Goal: Task Accomplishment & Management: Manage account settings

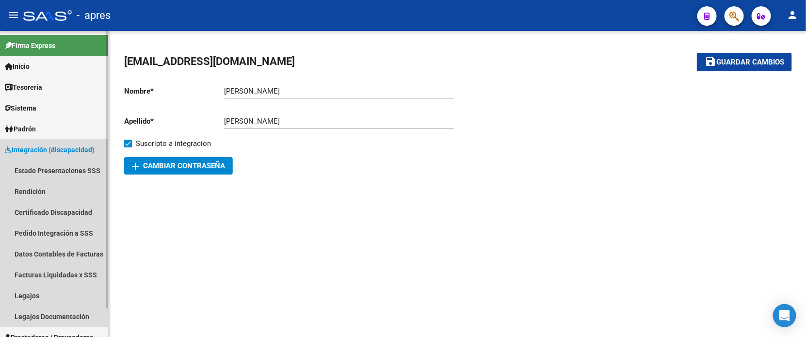
click at [68, 154] on span "Integración (discapacidad)" at bounding box center [50, 149] width 90 height 11
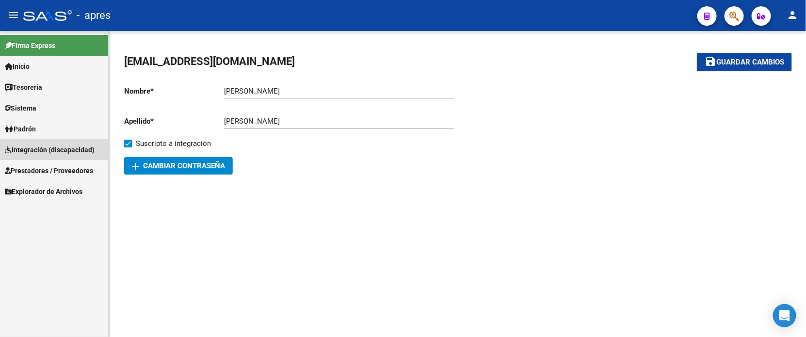
click at [68, 154] on span "Integración (discapacidad)" at bounding box center [50, 149] width 90 height 11
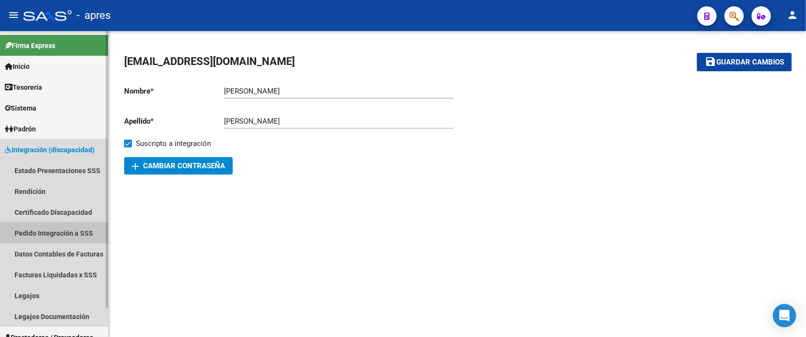
click at [52, 229] on link "Pedido Integración a SSS" at bounding box center [54, 233] width 108 height 21
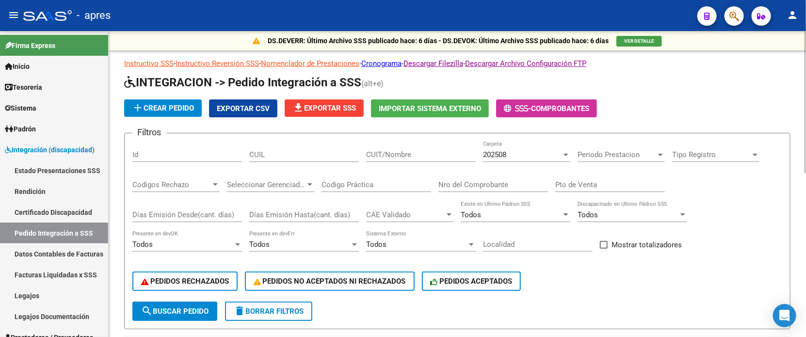
click at [365, 184] on input "Codigo Práctica" at bounding box center [376, 184] width 110 height 9
click at [505, 156] on span "202508" at bounding box center [494, 154] width 23 height 9
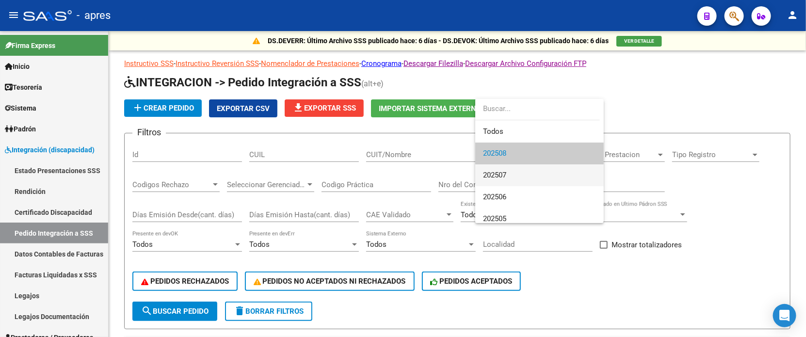
click at [511, 174] on span "202507" at bounding box center [539, 175] width 113 height 22
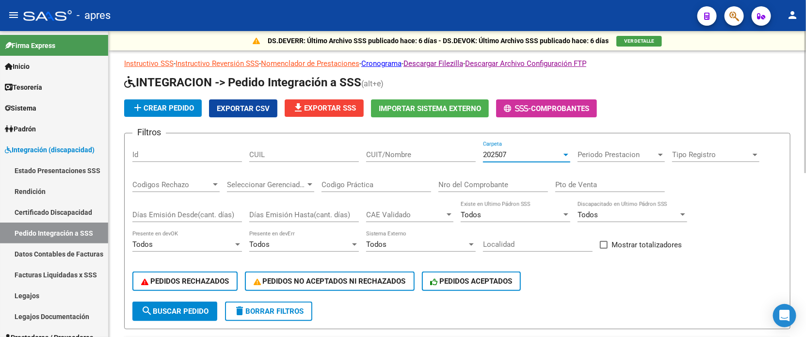
click at [272, 158] on input "CUIL" at bounding box center [304, 154] width 110 height 9
click at [418, 158] on div "CUIT/Nombre" at bounding box center [421, 151] width 110 height 21
click at [180, 308] on span "search Buscar Pedido" at bounding box center [174, 311] width 67 height 9
drag, startPoint x: 381, startPoint y: 155, endPoint x: 315, endPoint y: 155, distance: 65.5
click at [315, 155] on div "Filtros Id CUIL VINCULOS CUIT/Nombre 202507 Carpeta Periodo Prestacion Periodo …" at bounding box center [457, 221] width 650 height 160
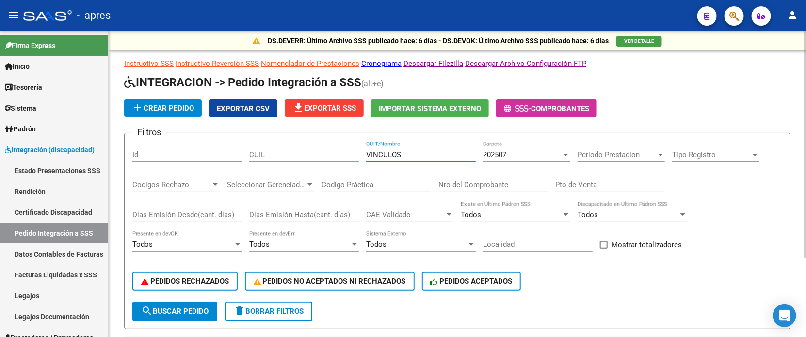
paste input "27045703881"
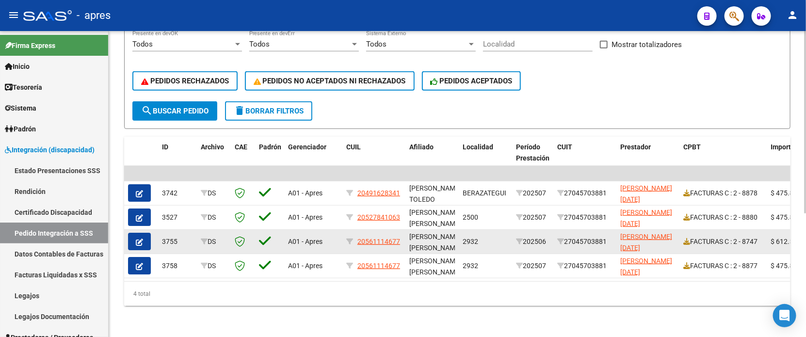
type input "27045703881"
click at [147, 233] on button "button" at bounding box center [139, 241] width 23 height 17
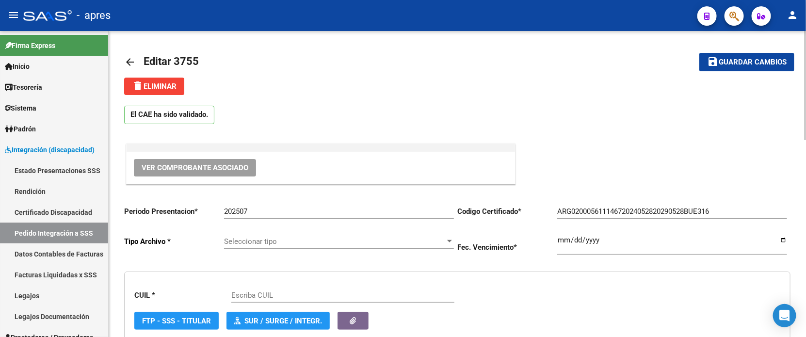
type input "20561114677"
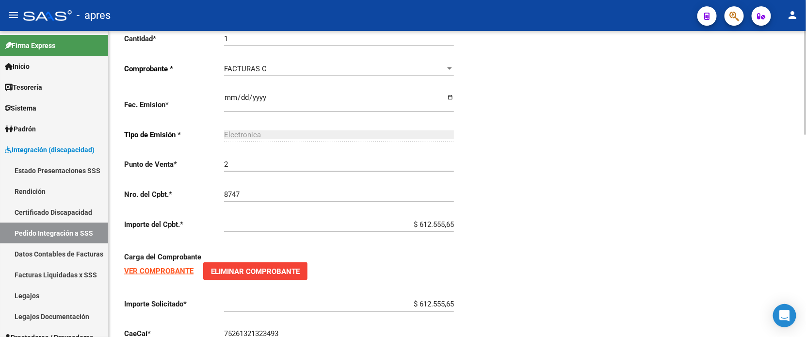
scroll to position [596, 0]
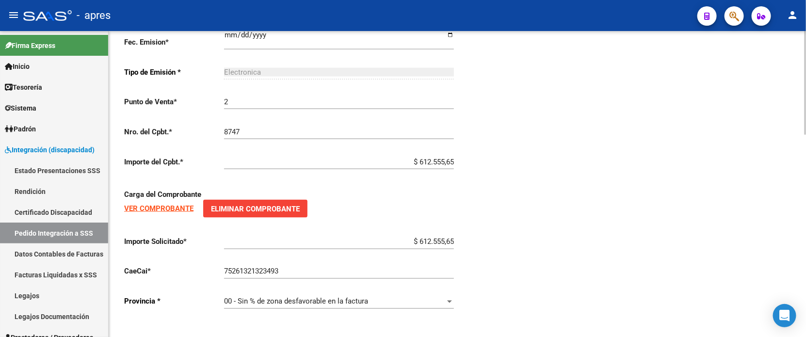
click at [158, 204] on strong "VER COMPROBANTE" at bounding box center [158, 208] width 69 height 9
click at [188, 205] on strong "VER COMPROBANTE" at bounding box center [158, 208] width 69 height 9
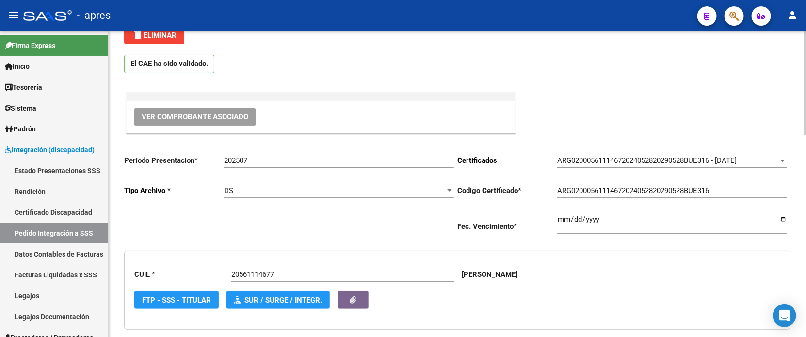
scroll to position [0, 0]
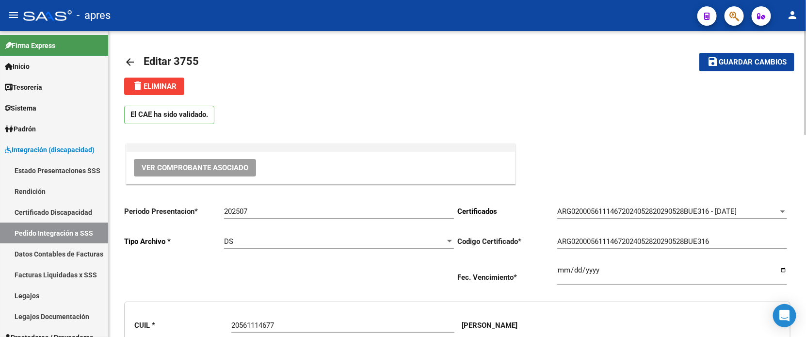
click at [130, 59] on mat-icon "arrow_back" at bounding box center [130, 62] width 12 height 12
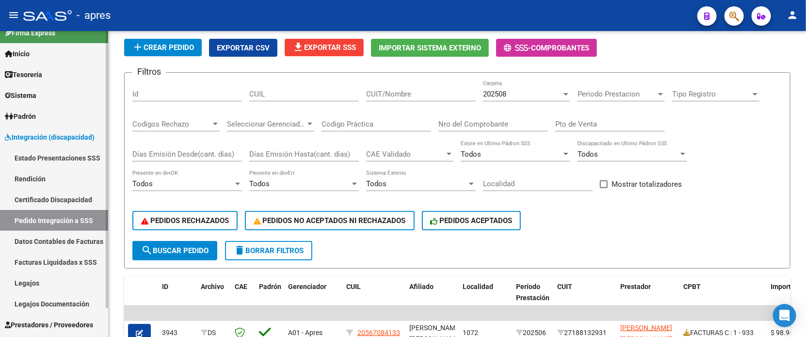
scroll to position [32, 0]
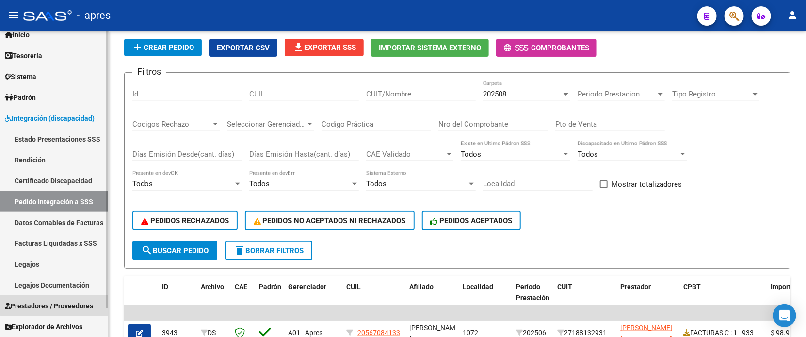
click at [68, 302] on span "Prestadores / Proveedores" at bounding box center [49, 306] width 88 height 11
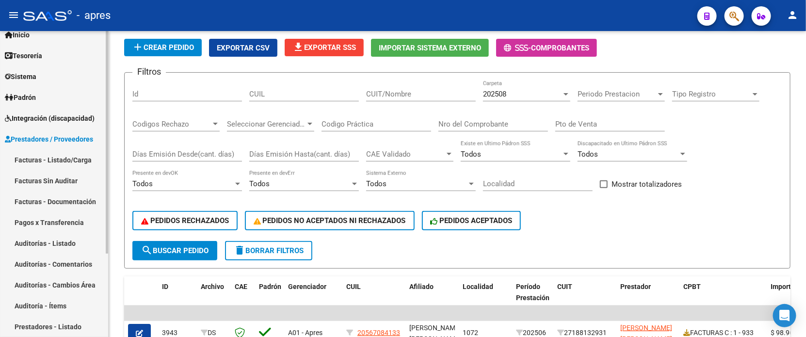
click at [73, 161] on link "Facturas - Listado/Carga" at bounding box center [54, 159] width 108 height 21
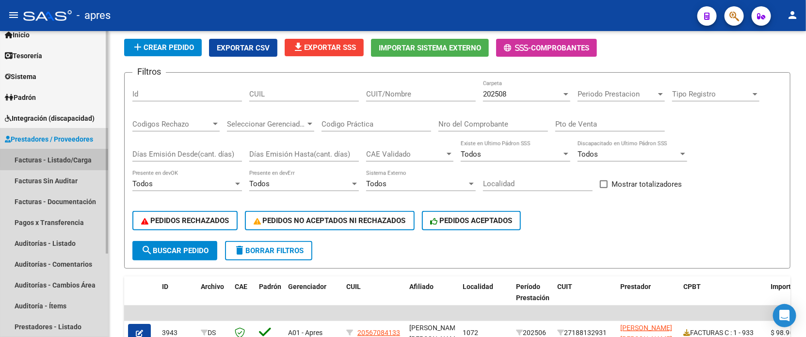
click at [74, 159] on link "Facturas - Listado/Carga" at bounding box center [54, 159] width 108 height 21
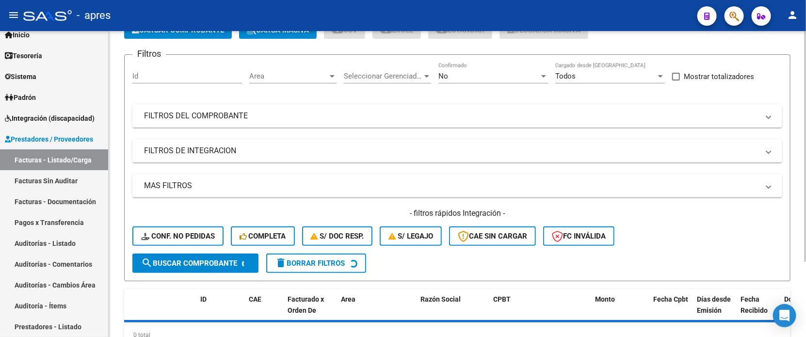
scroll to position [39, 0]
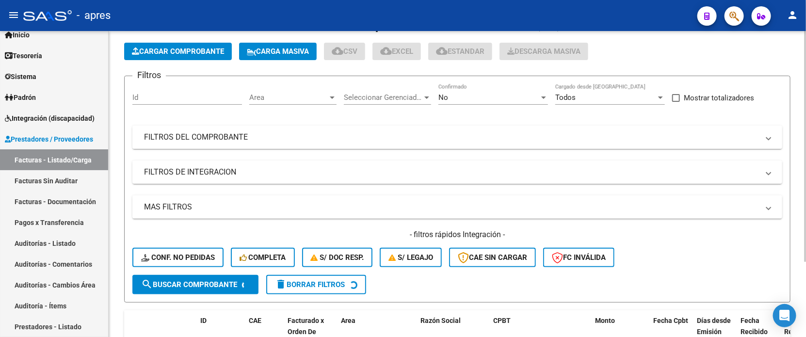
click at [377, 140] on mat-panel-title "FILTROS DEL COMPROBANTE" at bounding box center [451, 137] width 615 height 11
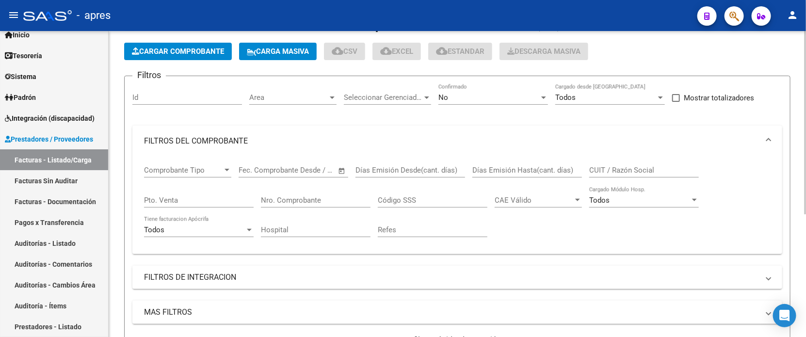
click at [628, 169] on input "CUIT / Razón Social" at bounding box center [644, 170] width 110 height 9
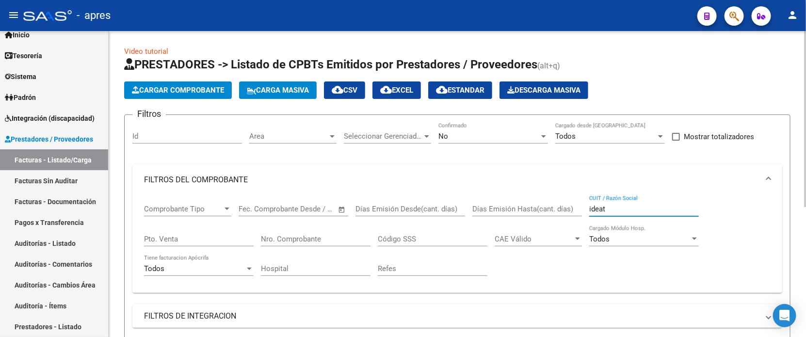
scroll to position [0, 0]
drag, startPoint x: 626, startPoint y: 215, endPoint x: 593, endPoint y: 206, distance: 34.1
click at [592, 207] on div "ideat CUIT / Razón Social" at bounding box center [644, 206] width 110 height 21
drag, startPoint x: 610, startPoint y: 207, endPoint x: 534, endPoint y: 221, distance: 77.3
click at [534, 221] on div "Comprobante Tipo Comprobante Tipo Fecha inicio – Fecha fin Fec. Comprobante Des…" at bounding box center [457, 241] width 626 height 90
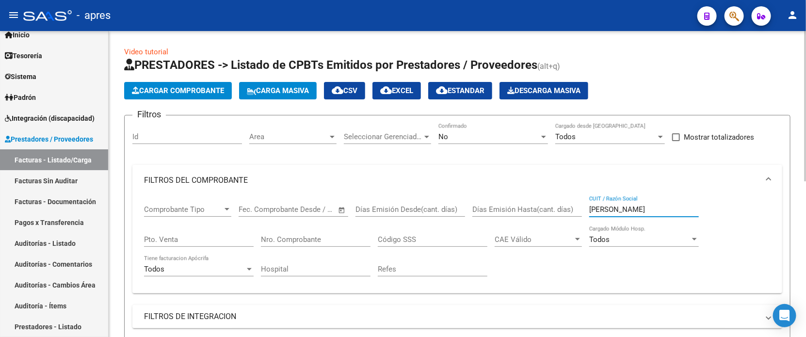
type input "[PERSON_NAME]"
click at [267, 139] on span "Area" at bounding box center [288, 136] width 79 height 9
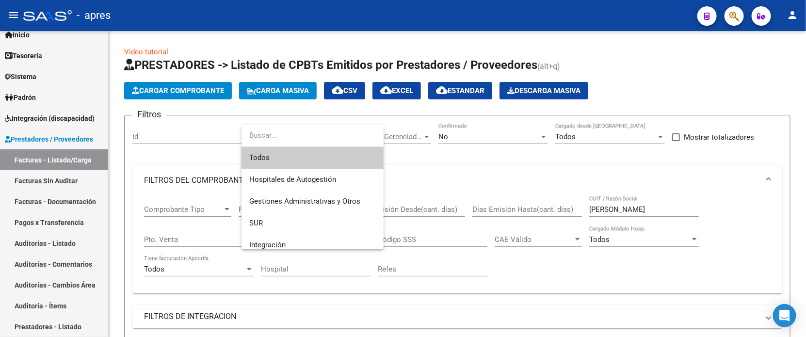
click at [267, 159] on span "Todos" at bounding box center [312, 158] width 127 height 22
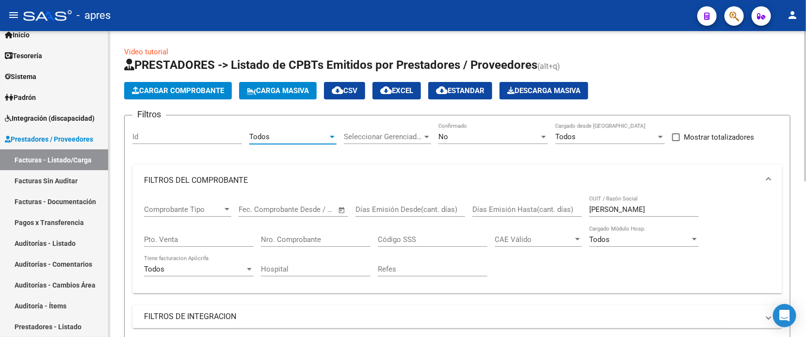
click at [401, 123] on div "Seleccionar Gerenciador Seleccionar Gerenciador" at bounding box center [387, 133] width 87 height 21
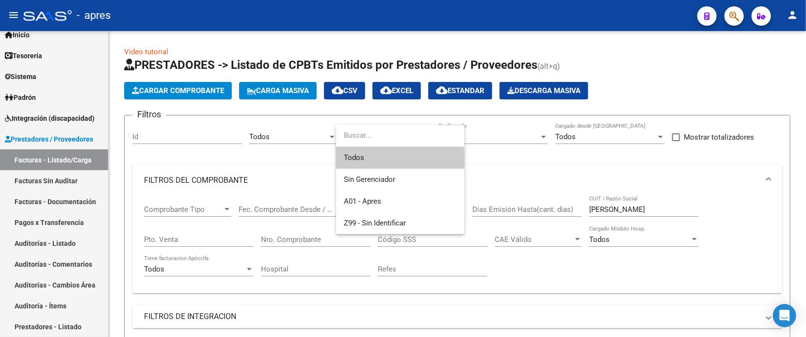
click at [395, 154] on span "Todos" at bounding box center [400, 158] width 113 height 22
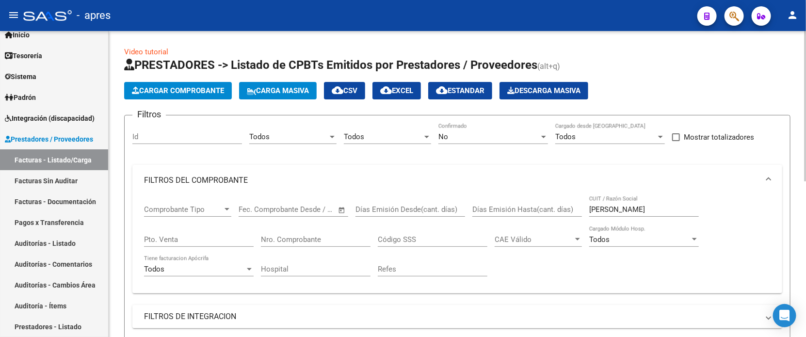
click at [471, 129] on div "No Confirmado" at bounding box center [493, 133] width 110 height 21
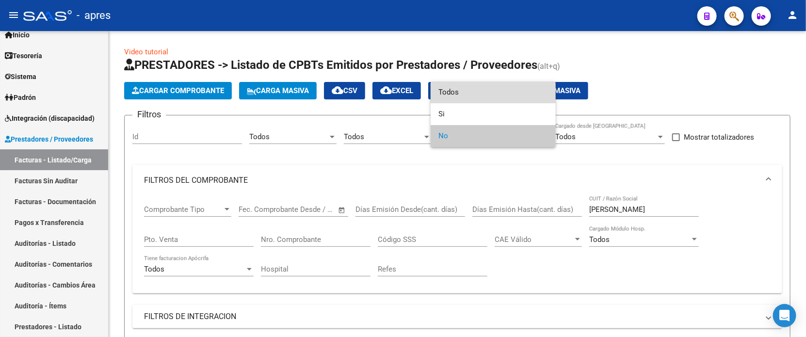
click at [469, 96] on span "Todos" at bounding box center [493, 92] width 110 height 22
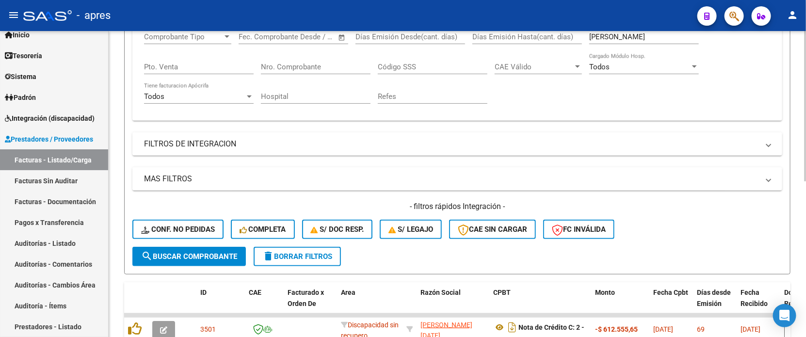
scroll to position [316, 0]
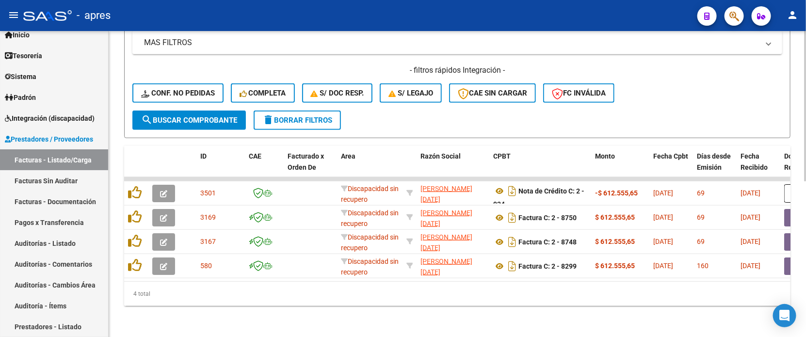
click at [179, 116] on span "search Buscar Comprobante" at bounding box center [189, 120] width 96 height 9
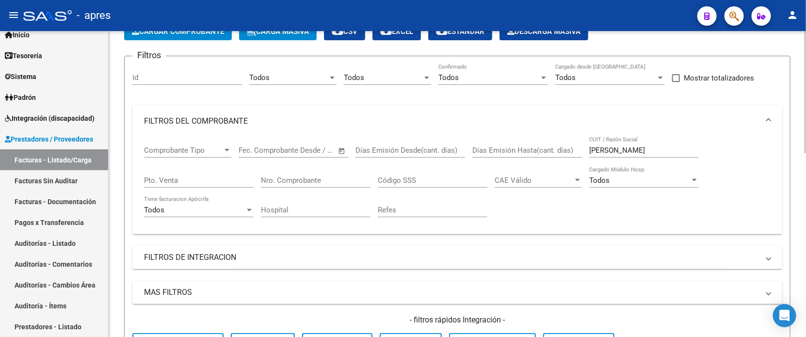
scroll to position [13, 0]
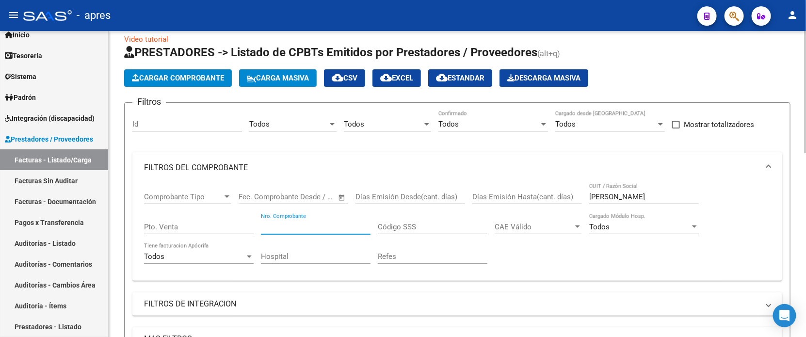
click at [283, 225] on input "Nro. Comprobante" at bounding box center [316, 227] width 110 height 9
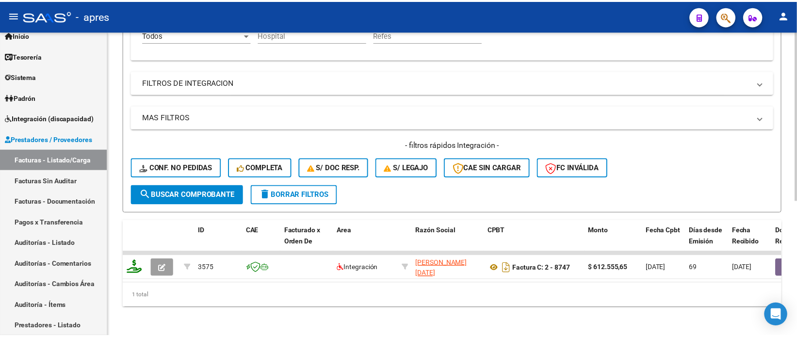
scroll to position [243, 0]
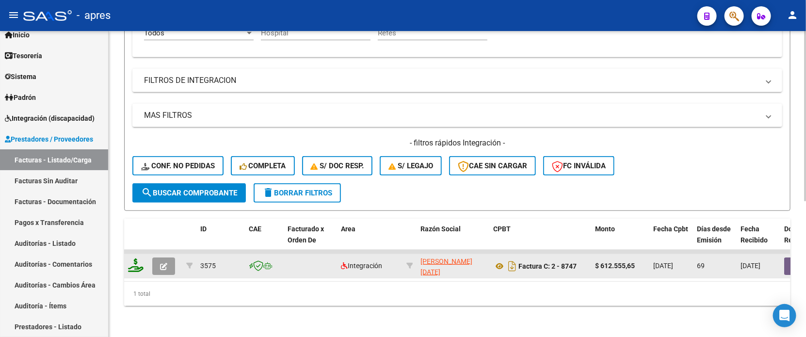
type input "8747"
click at [162, 263] on icon "button" at bounding box center [163, 266] width 7 height 7
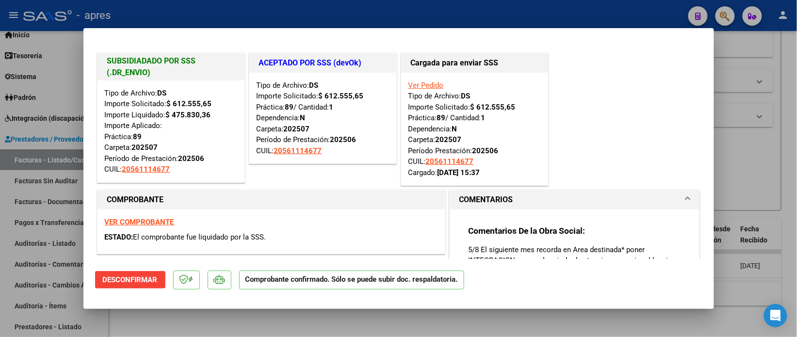
click at [233, 326] on div at bounding box center [398, 168] width 797 height 337
type input "$ 0,00"
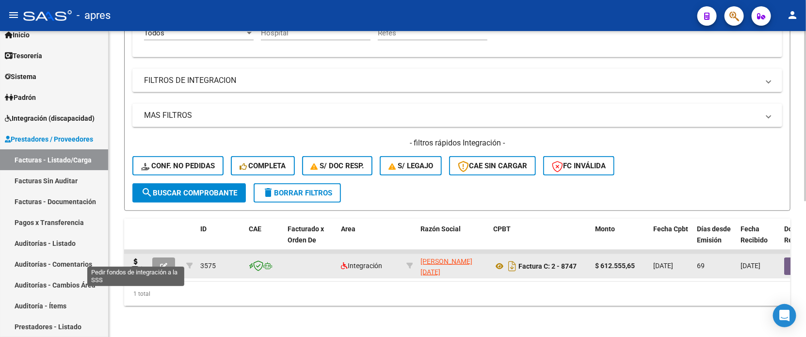
click at [129, 258] on icon at bounding box center [136, 265] width 16 height 14
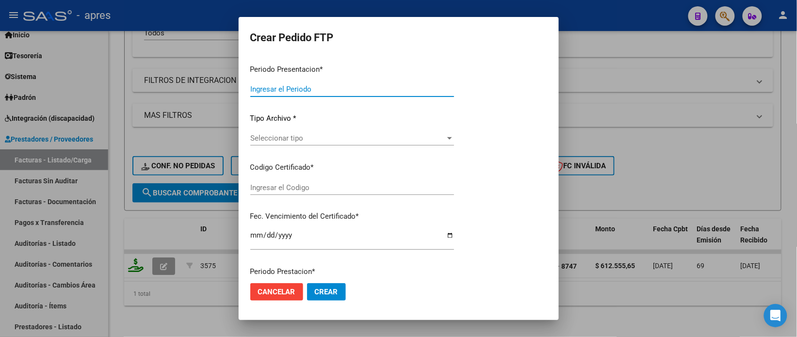
type input "202508"
type input "202506"
type input "$ 612.555,65"
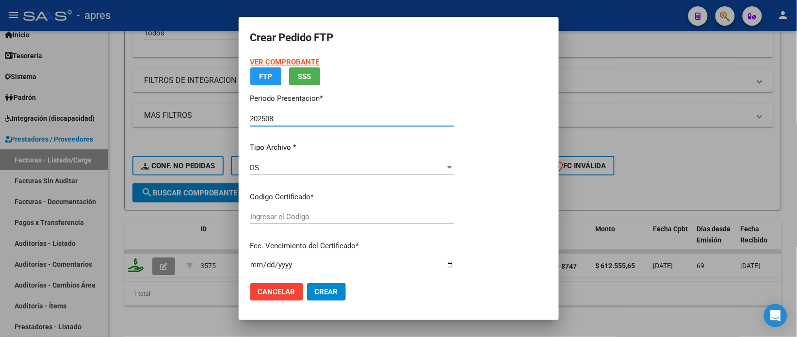
type input "ARG02000561114672024052820290528BUE316"
type input "[DATE]"
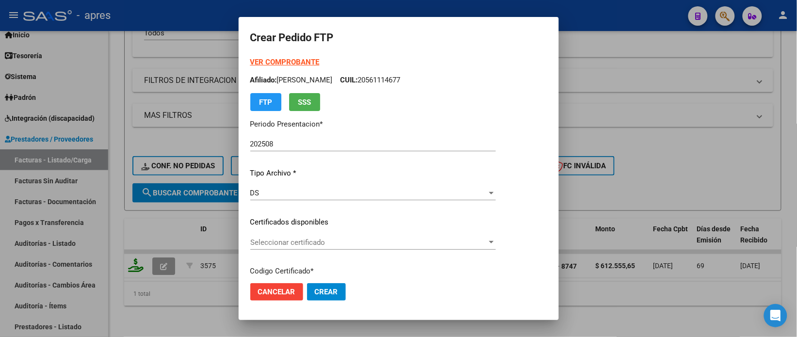
click at [388, 186] on div "DS Seleccionar tipo" at bounding box center [372, 193] width 245 height 15
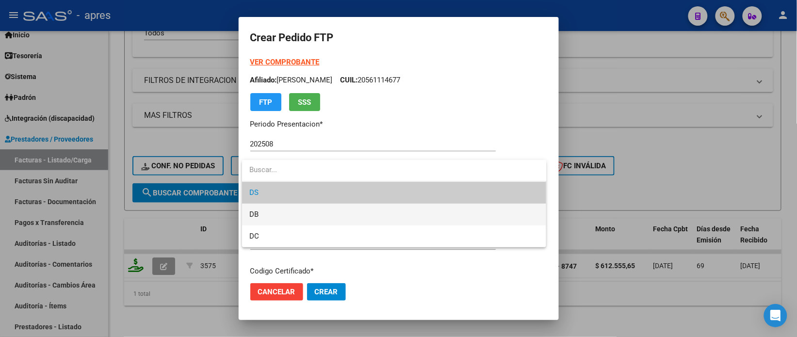
click at [375, 216] on span "DB" at bounding box center [394, 215] width 289 height 22
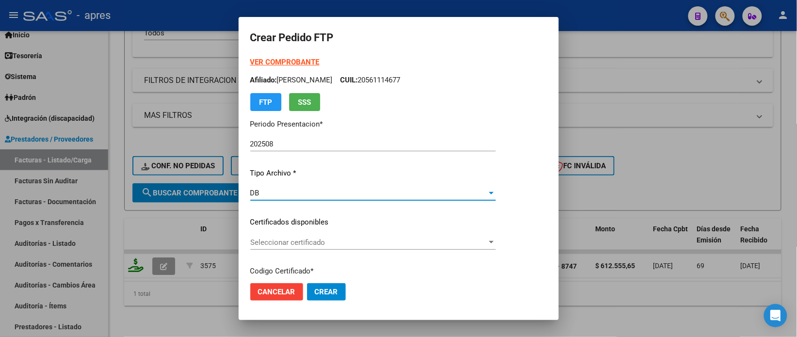
click at [335, 243] on span "Seleccionar certificado" at bounding box center [368, 242] width 237 height 9
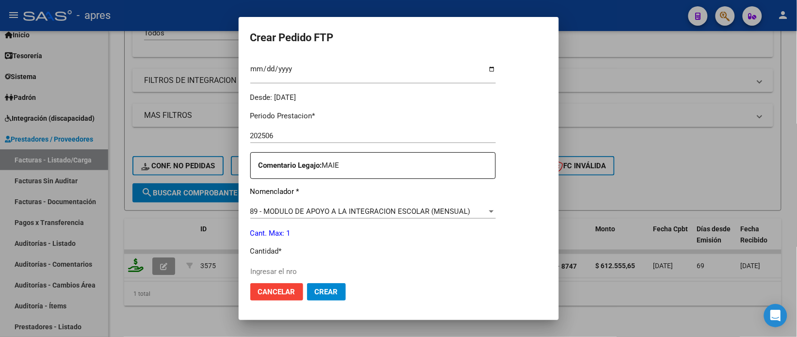
scroll to position [303, 0]
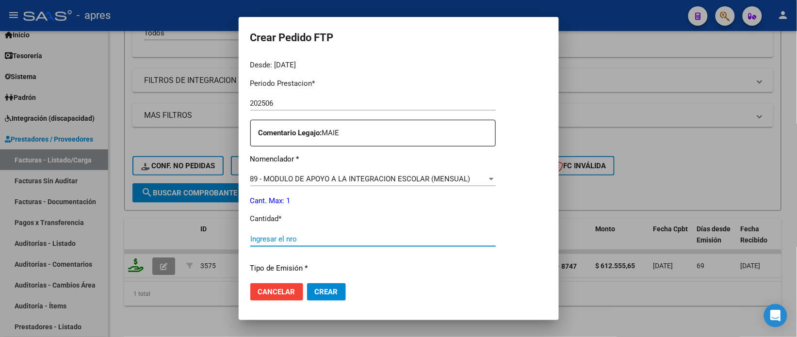
click at [335, 243] on input "Ingresar el nro" at bounding box center [372, 239] width 245 height 9
type input "1"
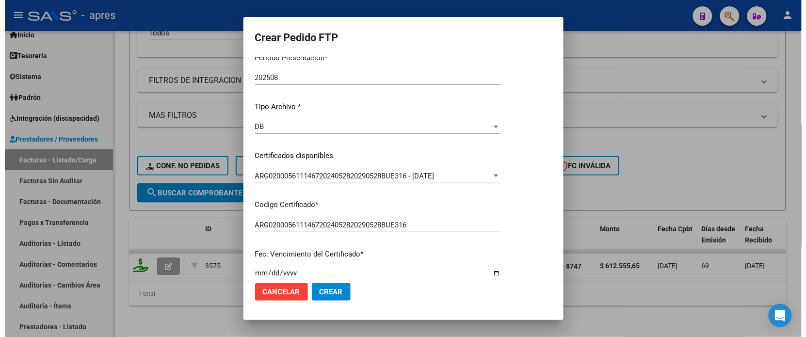
scroll to position [66, 0]
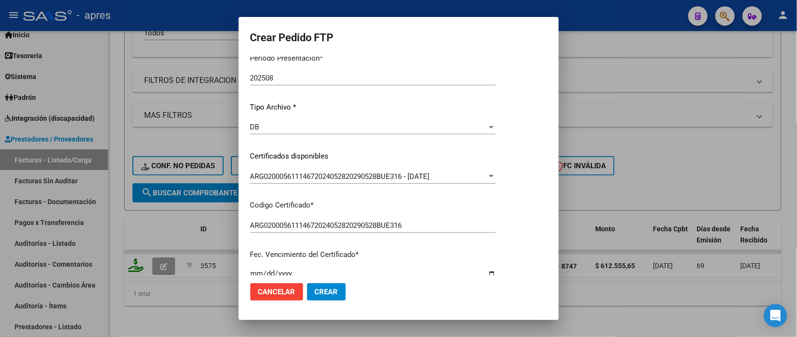
click at [323, 289] on span "Crear" at bounding box center [326, 292] width 23 height 9
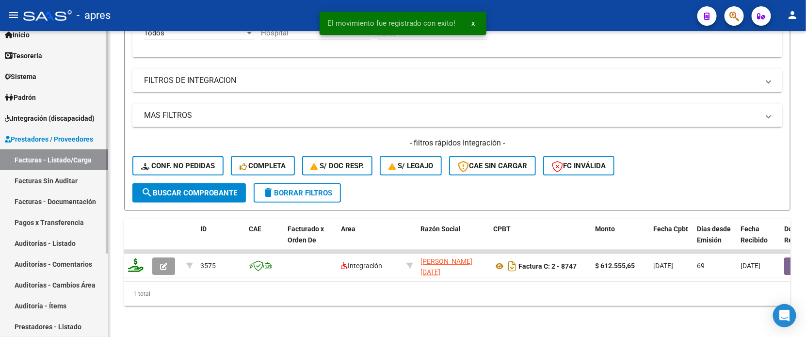
click at [74, 157] on link "Facturas - Listado/Carga" at bounding box center [54, 159] width 108 height 21
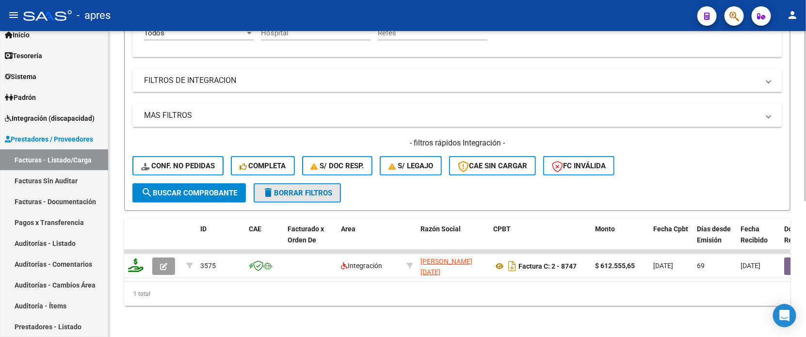
click at [325, 189] on span "delete Borrar Filtros" at bounding box center [297, 193] width 70 height 9
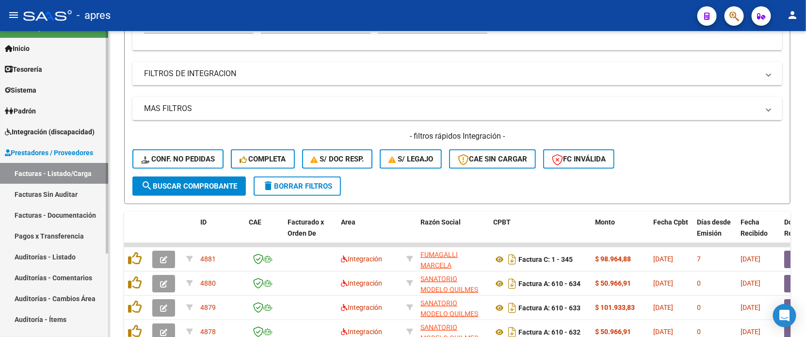
scroll to position [0, 0]
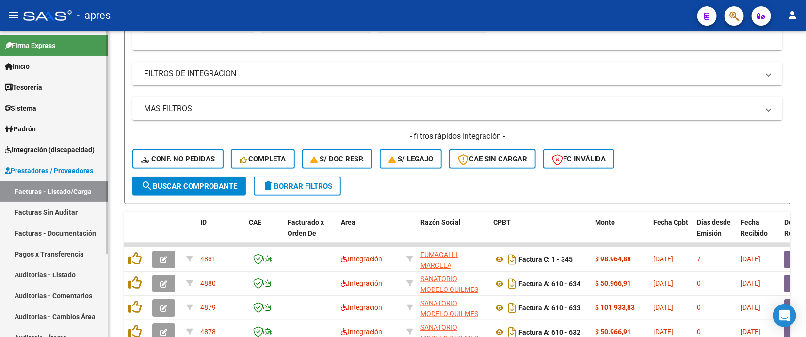
click at [52, 108] on link "Sistema" at bounding box center [54, 107] width 108 height 21
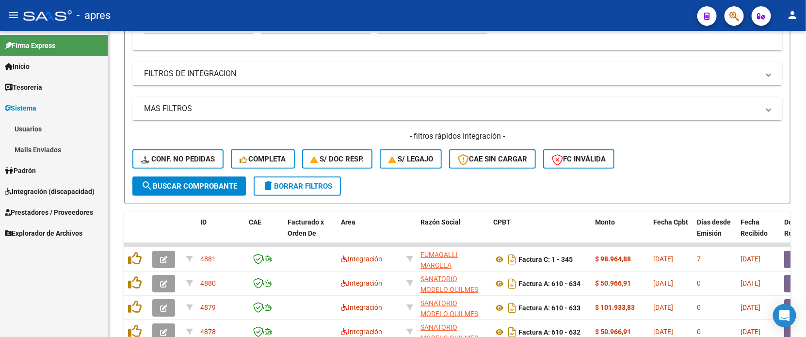
click at [48, 124] on link "Usuarios" at bounding box center [54, 128] width 108 height 21
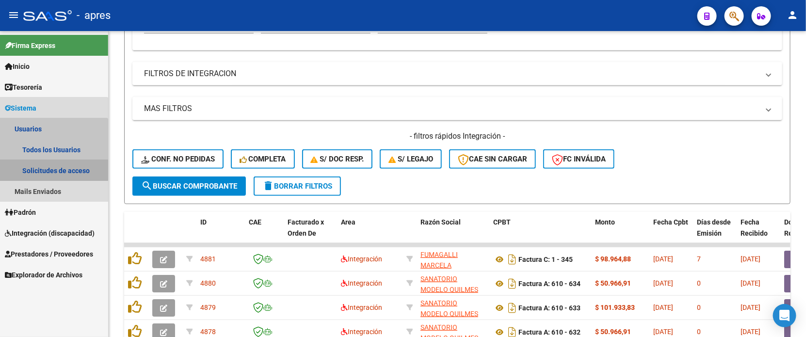
click at [52, 170] on link "Solicitudes de acceso" at bounding box center [54, 170] width 108 height 21
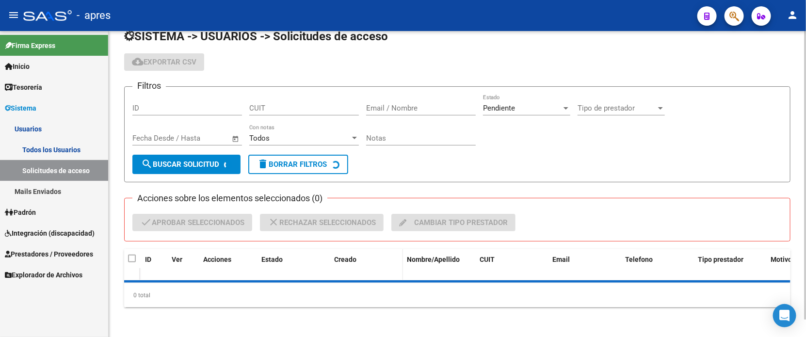
scroll to position [40, 0]
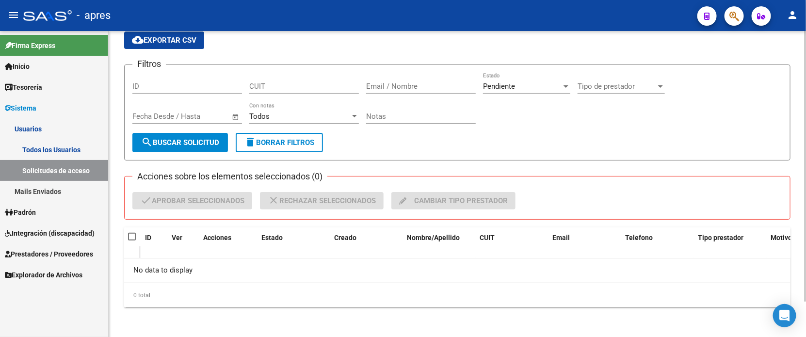
click at [284, 87] on input "CUIT" at bounding box center [304, 86] width 110 height 9
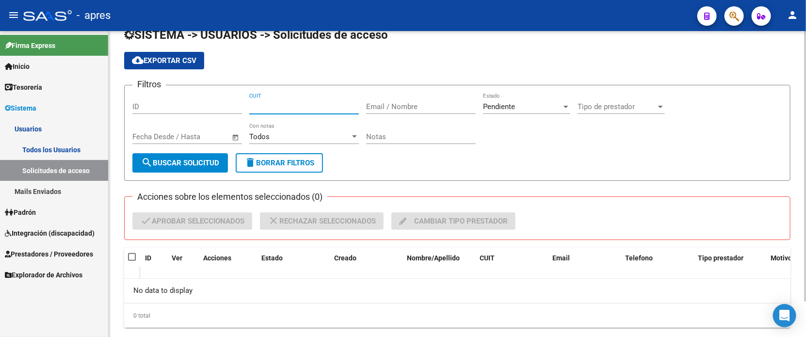
scroll to position [0, 0]
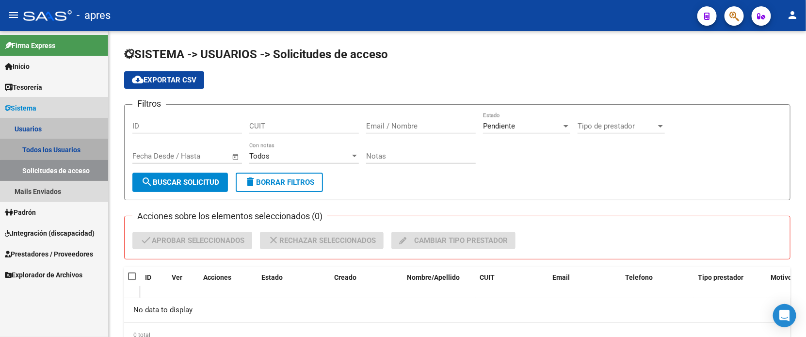
click at [69, 149] on link "Todos los Usuarios" at bounding box center [54, 149] width 108 height 21
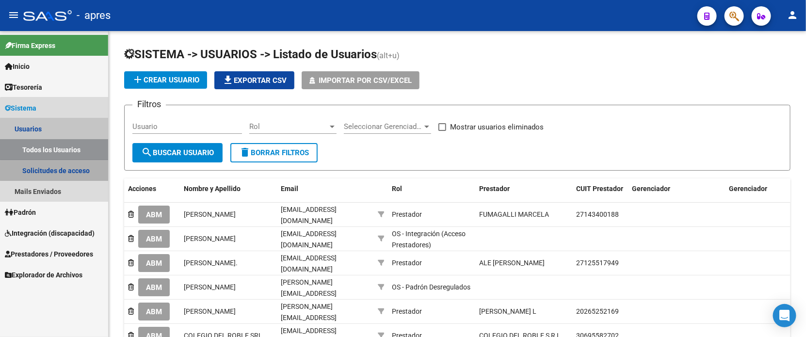
click at [64, 171] on link "Solicitudes de acceso" at bounding box center [54, 170] width 108 height 21
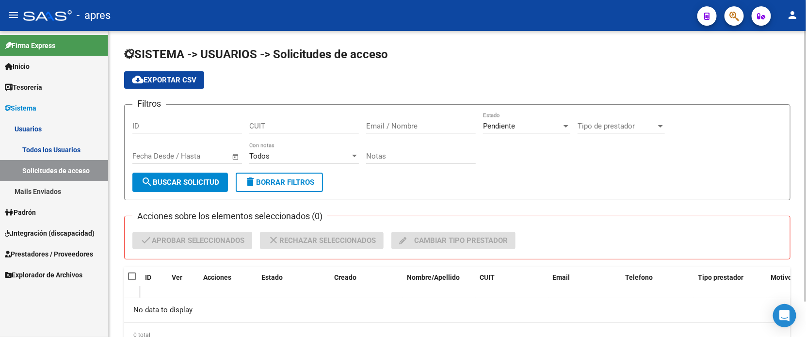
click at [284, 129] on input "CUIT" at bounding box center [304, 126] width 110 height 9
drag, startPoint x: 372, startPoint y: 125, endPoint x: 384, endPoint y: 122, distance: 11.4
click at [381, 123] on input "Email / Nombre" at bounding box center [421, 126] width 110 height 9
type input "garden"
drag, startPoint x: 402, startPoint y: 128, endPoint x: 204, endPoint y: 113, distance: 199.4
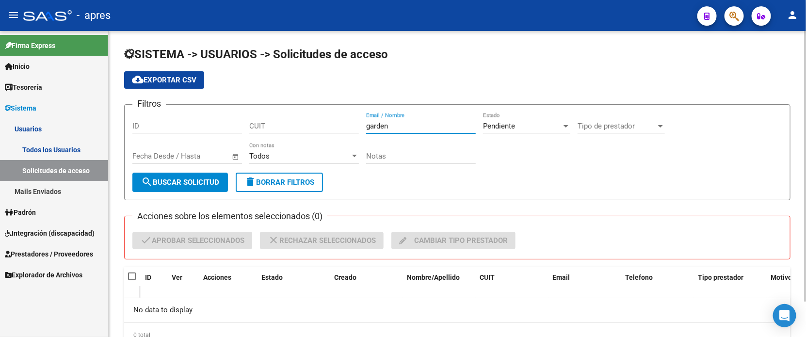
click at [204, 113] on div "Filtros ID CUIT garden Email / Nombre Pendiente Estado Tipo de prestador Tipo d…" at bounding box center [457, 142] width 650 height 60
click at [500, 128] on span "Pendiente" at bounding box center [499, 126] width 32 height 9
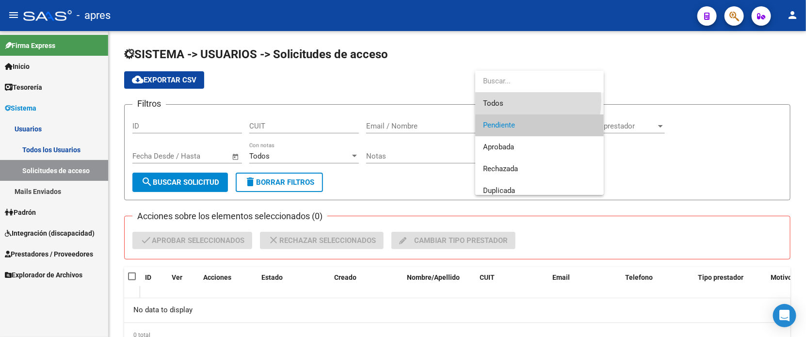
click at [512, 100] on span "Todos" at bounding box center [539, 104] width 113 height 22
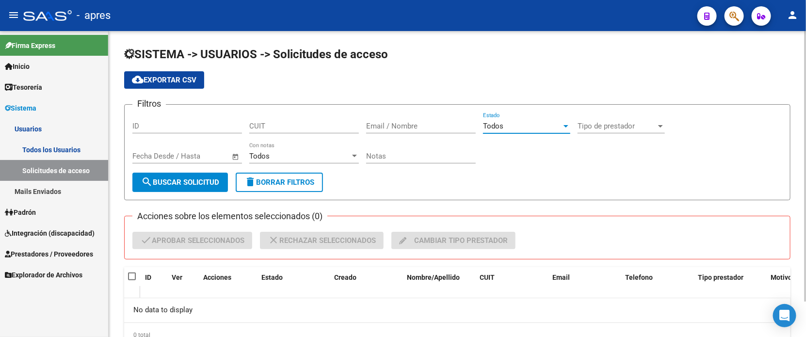
click at [397, 122] on input "Email / Nombre" at bounding box center [421, 126] width 110 height 9
type input "garden"
drag, startPoint x: 395, startPoint y: 124, endPoint x: 311, endPoint y: 118, distance: 84.1
click at [311, 118] on div "Filtros ID CUIT garden Email / Nombre Todos Estado Tipo de prestador Tipo de pr…" at bounding box center [457, 142] width 650 height 60
click at [308, 123] on input "CUIT" at bounding box center [304, 126] width 110 height 9
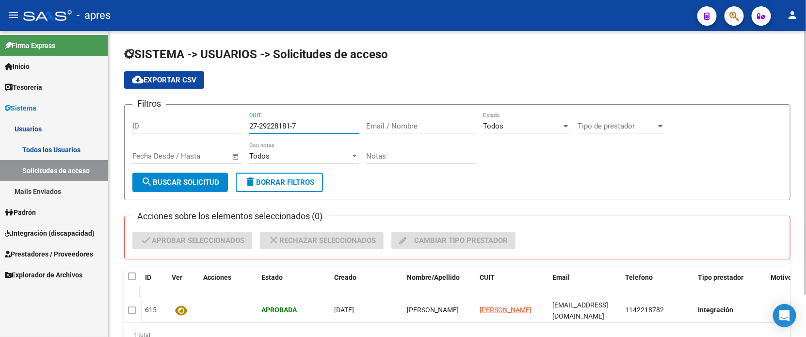
scroll to position [49, 0]
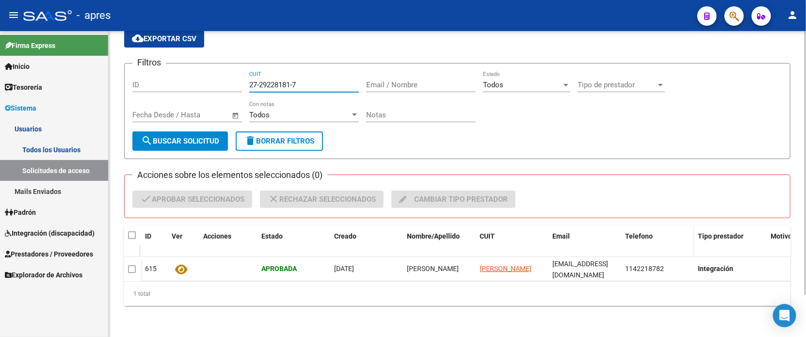
type input "27-29228181-7"
click at [621, 236] on datatable-header-cell "Telefono" at bounding box center [657, 242] width 73 height 32
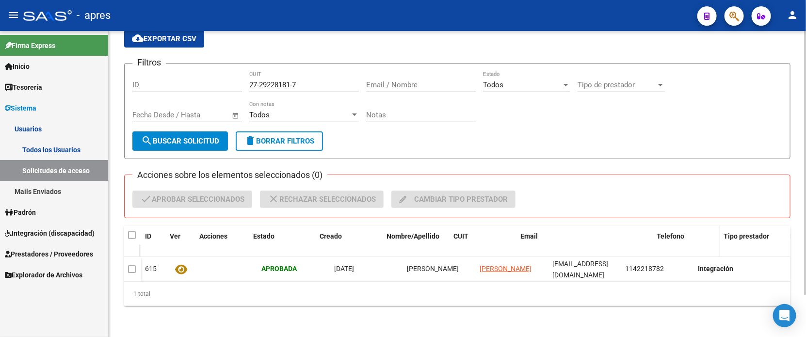
drag, startPoint x: 619, startPoint y: 227, endPoint x: 714, endPoint y: 224, distance: 95.1
click at [714, 226] on div "ID Ver Acciones Estado Creado Nombre/Apellido CUIT Email Telefono Tipo prestado…" at bounding box center [575, 242] width 868 height 32
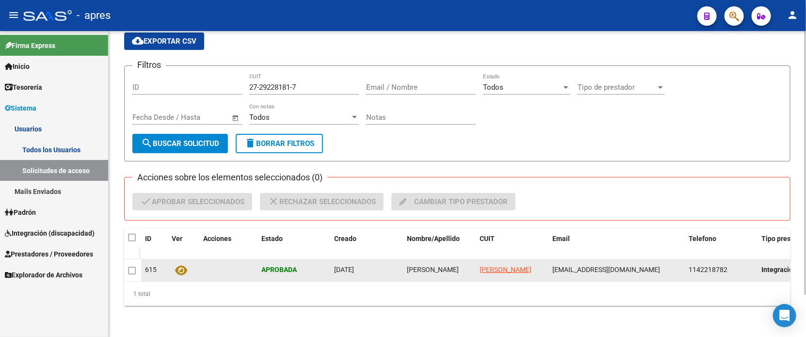
scroll to position [1, 0]
drag, startPoint x: 478, startPoint y: 253, endPoint x: 521, endPoint y: 270, distance: 46.6
click at [521, 270] on datatable-body-cell "[PERSON_NAME]" at bounding box center [512, 269] width 73 height 21
copy span "[PERSON_NAME]"
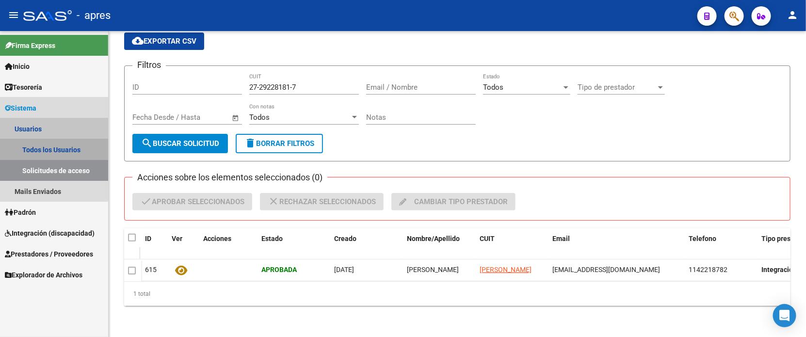
click at [45, 146] on link "Todos los Usuarios" at bounding box center [54, 149] width 108 height 21
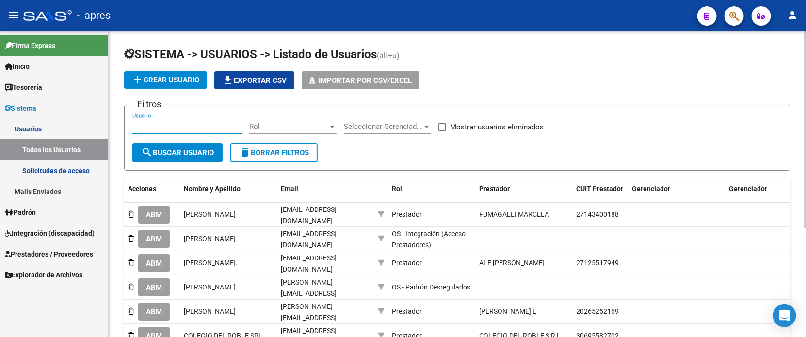
drag, startPoint x: 151, startPoint y: 125, endPoint x: 173, endPoint y: 116, distance: 23.5
click at [167, 119] on div "Usuario" at bounding box center [187, 123] width 110 height 21
paste input "[PERSON_NAME]"
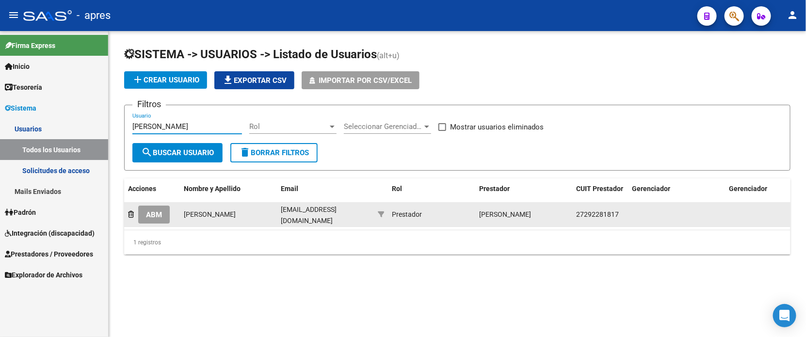
type input "[PERSON_NAME]"
click at [163, 218] on button "ABM" at bounding box center [154, 215] width 32 height 18
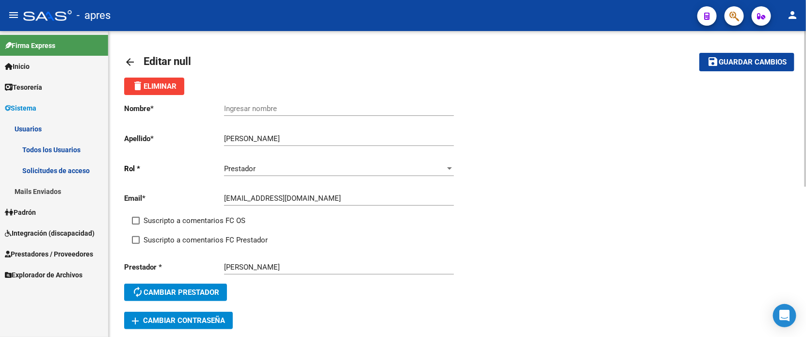
drag, startPoint x: 166, startPoint y: 216, endPoint x: 166, endPoint y: 226, distance: 10.2
click at [166, 219] on span "Suscripto a comentarios FC OS" at bounding box center [195, 221] width 102 height 12
click at [136, 224] on input "Suscripto a comentarios FC OS" at bounding box center [135, 224] width 0 height 0
checkbox input "true"
click at [166, 243] on span "Suscripto a comentarios FC Prestador" at bounding box center [206, 240] width 124 height 12
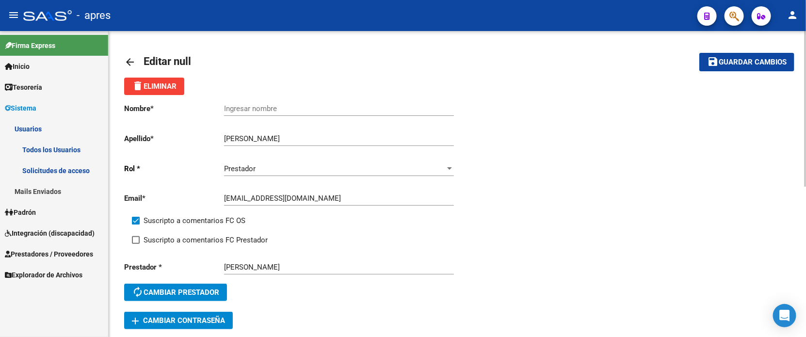
click at [136, 244] on input "Suscripto a comentarios FC Prestador" at bounding box center [135, 244] width 0 height 0
checkbox input "true"
drag, startPoint x: 280, startPoint y: 137, endPoint x: 207, endPoint y: 137, distance: 73.7
click at [207, 137] on app-form-text-field "Apellido * [PERSON_NAME] Ingresar apellido" at bounding box center [289, 138] width 330 height 9
click at [264, 101] on div "Ingresar nombre" at bounding box center [339, 105] width 230 height 21
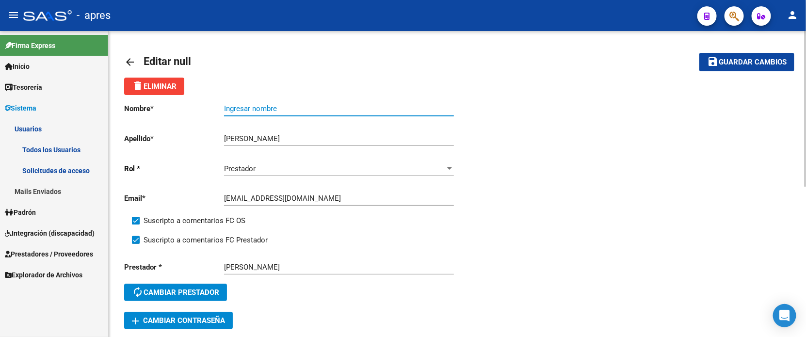
paste input "[PERSON_NAME]"
type input "[PERSON_NAME]"
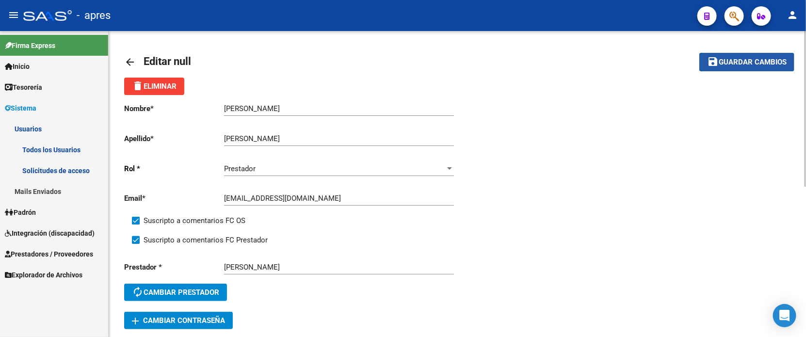
click at [757, 59] on span "Guardar cambios" at bounding box center [753, 62] width 68 height 9
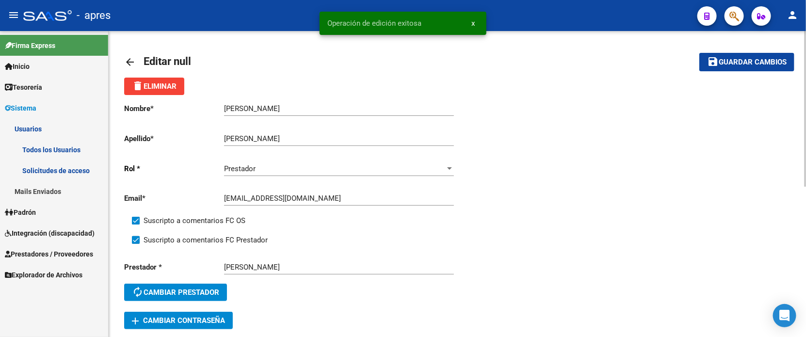
click at [126, 59] on mat-icon "arrow_back" at bounding box center [130, 62] width 12 height 12
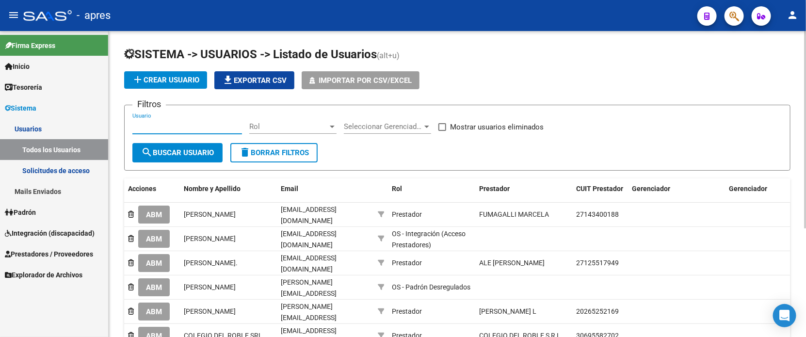
click at [191, 126] on input "Usuario" at bounding box center [187, 126] width 110 height 9
paste input "[PERSON_NAME]"
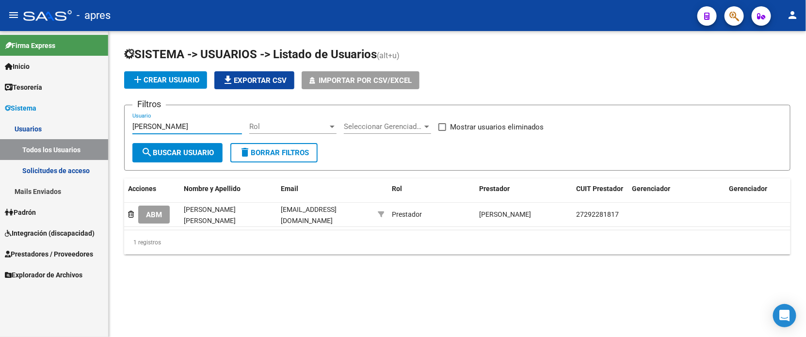
type input "[PERSON_NAME]"
click at [32, 231] on span "Integración (discapacidad)" at bounding box center [50, 233] width 90 height 11
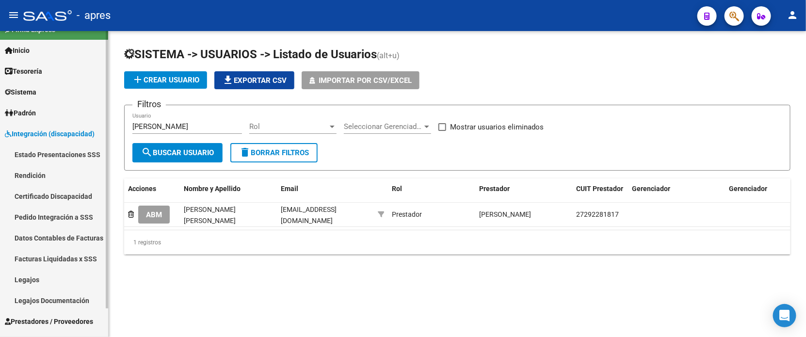
scroll to position [32, 0]
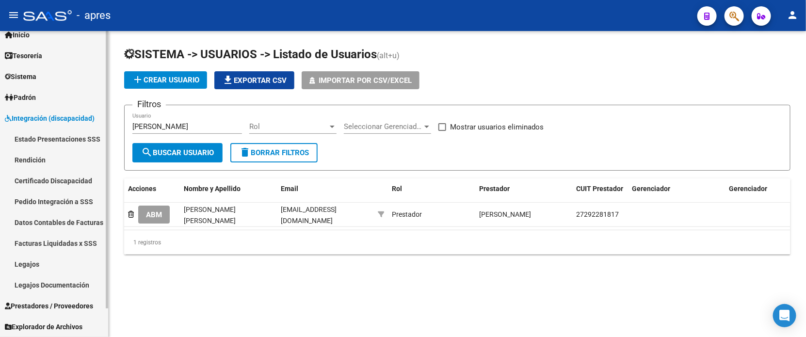
click at [40, 301] on span "Prestadores / Proveedores" at bounding box center [49, 306] width 88 height 11
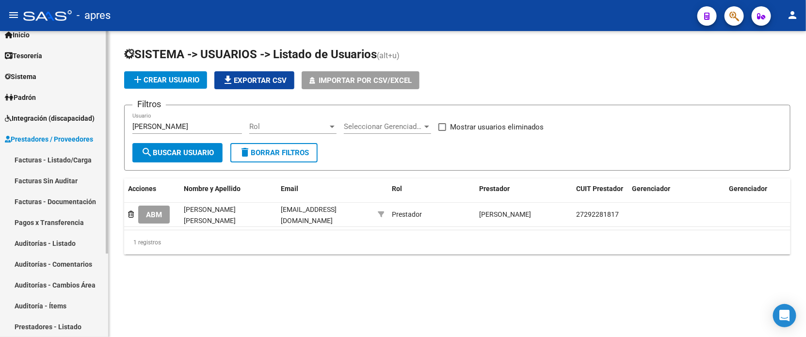
click at [69, 157] on link "Facturas - Listado/Carga" at bounding box center [54, 159] width 108 height 21
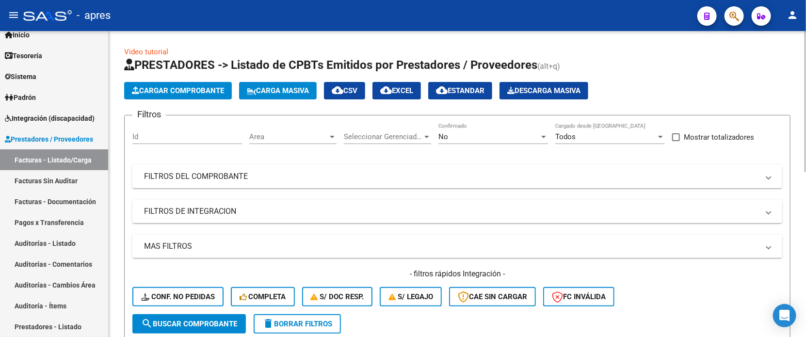
click at [269, 140] on span "Area" at bounding box center [288, 136] width 79 height 9
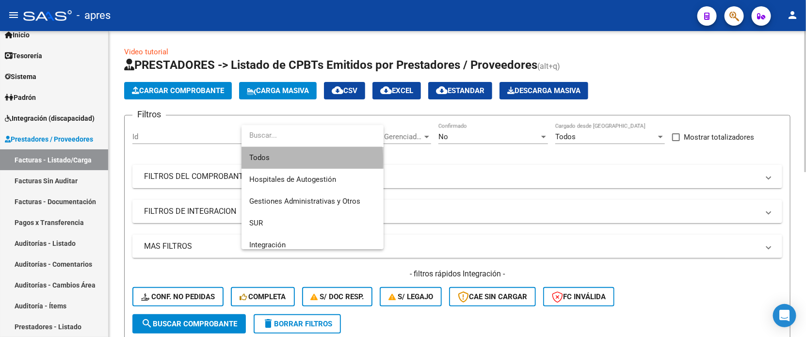
drag, startPoint x: 284, startPoint y: 160, endPoint x: 394, endPoint y: 146, distance: 111.4
click at [288, 160] on span "Todos" at bounding box center [312, 158] width 127 height 22
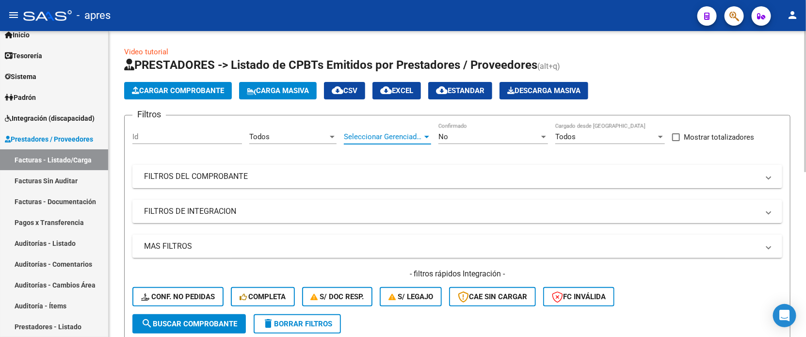
click at [391, 137] on span "Seleccionar Gerenciador" at bounding box center [383, 136] width 79 height 9
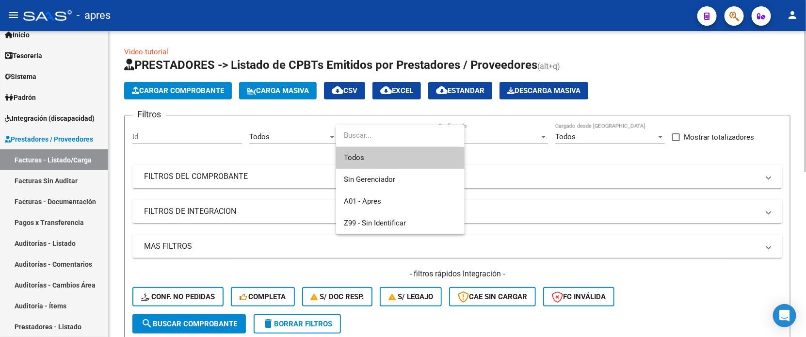
drag, startPoint x: 394, startPoint y: 155, endPoint x: 445, endPoint y: 141, distance: 53.4
click at [398, 154] on span "Todos" at bounding box center [400, 158] width 113 height 22
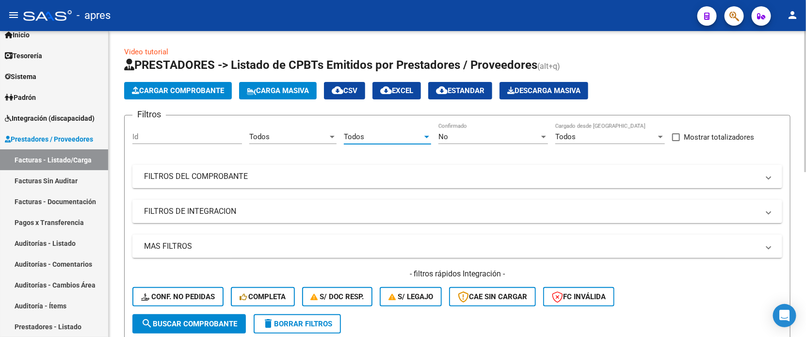
click at [458, 135] on div "No" at bounding box center [488, 136] width 101 height 9
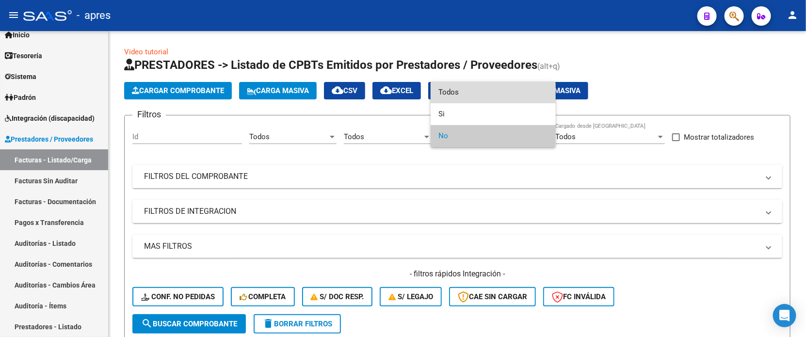
drag, startPoint x: 459, startPoint y: 95, endPoint x: 345, endPoint y: 246, distance: 189.4
click at [459, 96] on span "Todos" at bounding box center [493, 92] width 110 height 22
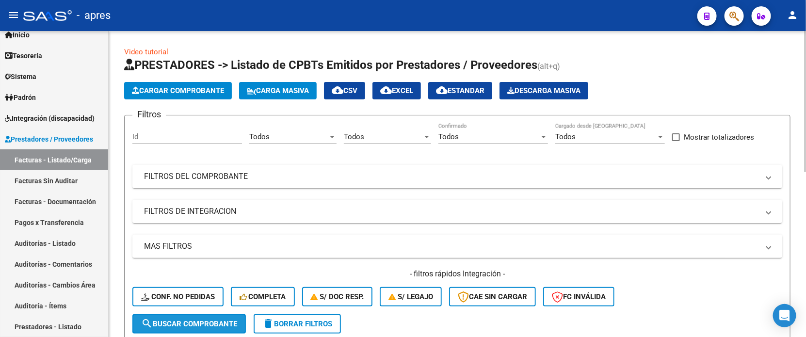
click at [217, 321] on span "search Buscar Comprobante" at bounding box center [189, 324] width 96 height 9
click at [289, 174] on mat-panel-title "FILTROS DEL COMPROBANTE" at bounding box center [451, 176] width 615 height 11
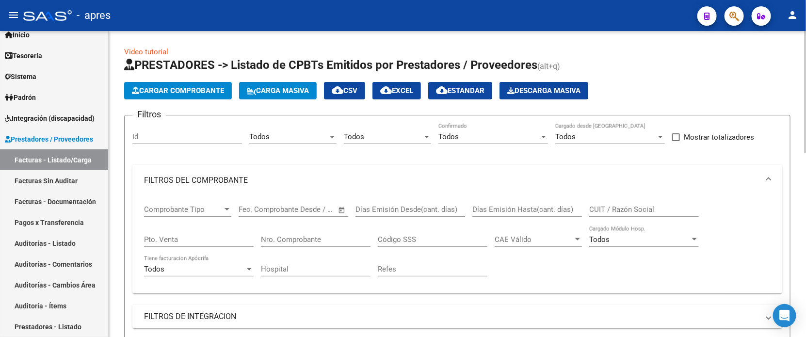
click at [595, 205] on input "CUIT / Razón Social" at bounding box center [644, 209] width 110 height 9
paste input "27284221791"
type input "27284221791"
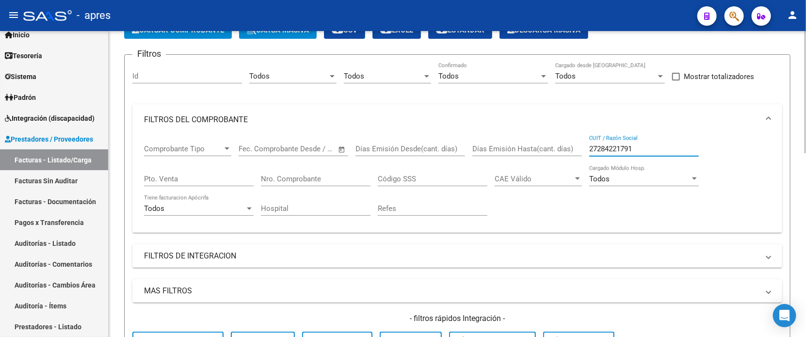
scroll to position [121, 0]
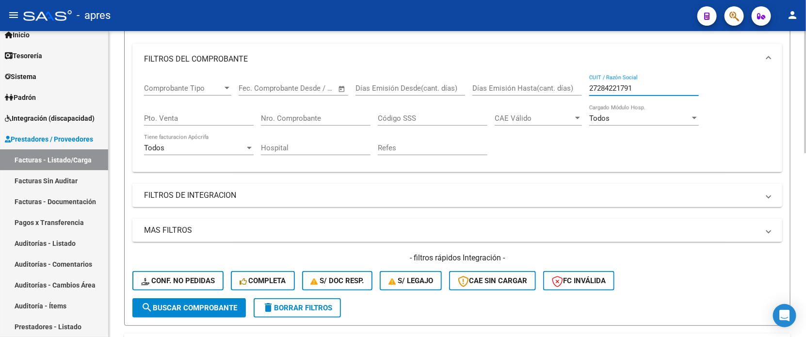
click at [264, 198] on mat-panel-title "FILTROS DE INTEGRACION" at bounding box center [451, 195] width 615 height 11
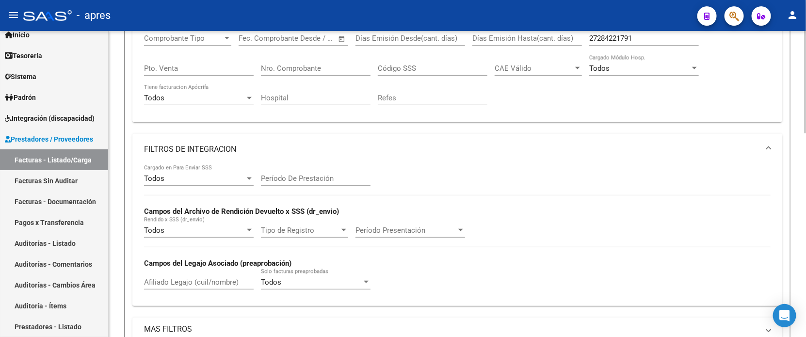
scroll to position [242, 0]
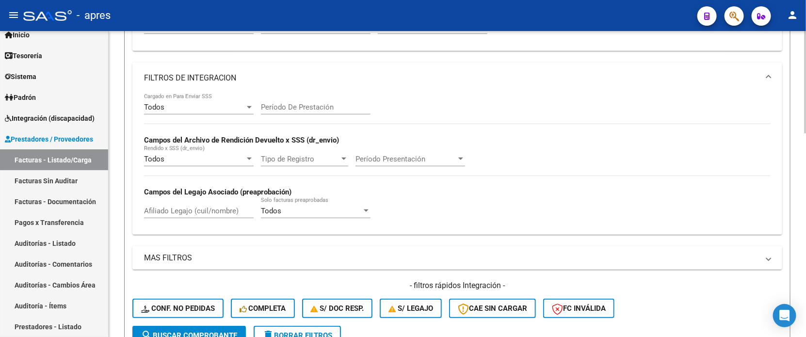
click at [197, 209] on input "Afiliado Legajo (cuil/nombre)" at bounding box center [199, 211] width 110 height 9
paste input "56249321"
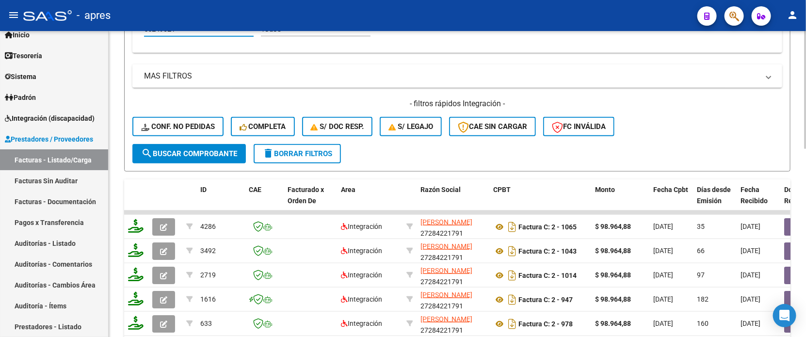
scroll to position [488, 0]
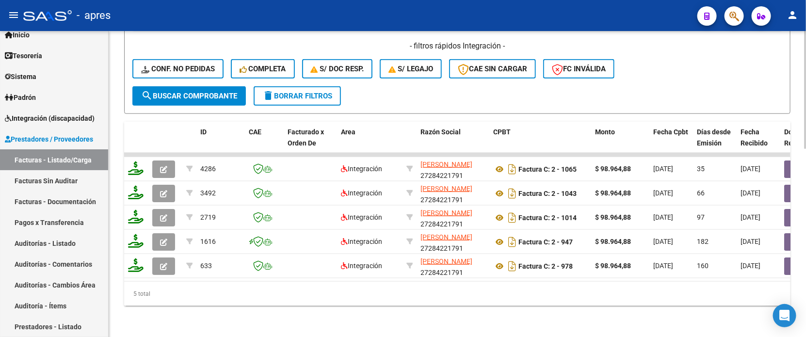
type input "56249321"
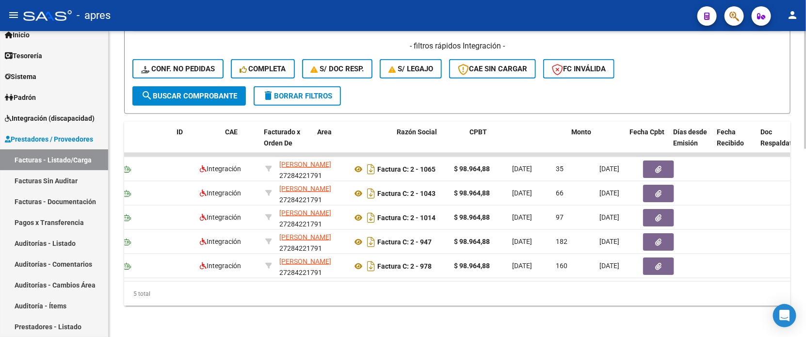
scroll to position [0, 0]
